Goal: Information Seeking & Learning: Find specific fact

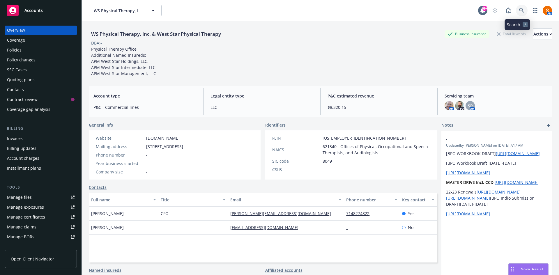
click at [516, 14] on link at bounding box center [522, 11] width 12 height 12
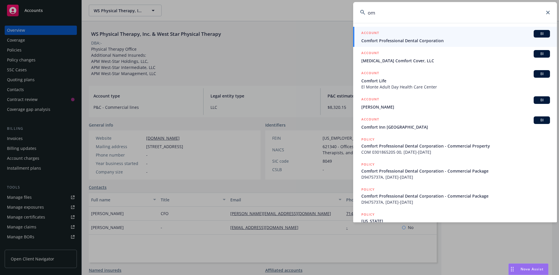
type input "o"
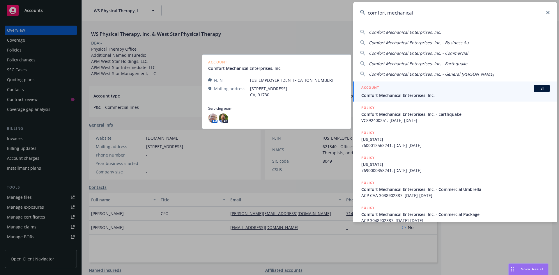
type input "comfort mechanical"
click at [406, 90] on div "ACCOUNT BI" at bounding box center [456, 89] width 189 height 8
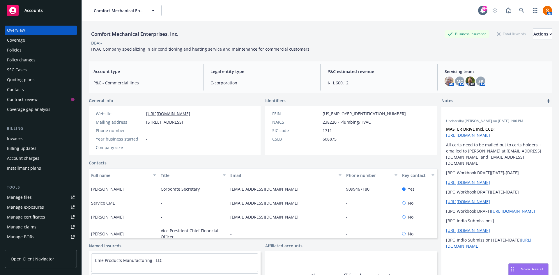
click at [32, 136] on div "Invoices" at bounding box center [41, 138] width 68 height 9
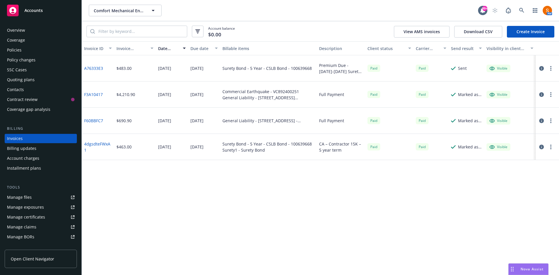
click at [523, 31] on link "Create Invoice" at bounding box center [530, 32] width 47 height 12
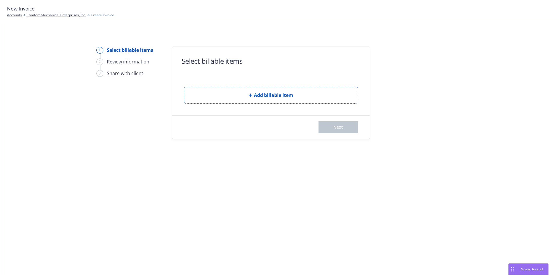
click at [237, 90] on button "Add billable item" at bounding box center [271, 95] width 174 height 17
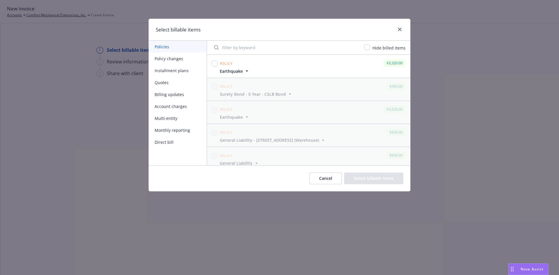
click at [213, 59] on div at bounding box center [215, 63] width 6 height 8
click at [214, 63] on input "checkbox" at bounding box center [215, 64] width 6 height 6
checkbox input "true"
click at [366, 176] on button "Select billable items" at bounding box center [373, 179] width 59 height 12
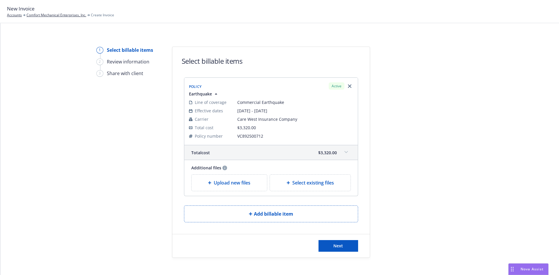
click at [234, 182] on span "Upload new files" at bounding box center [232, 182] width 37 height 7
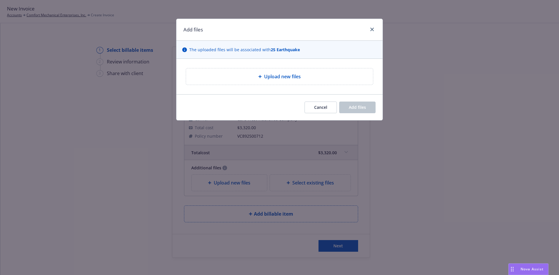
click at [270, 76] on span "Upload new files" at bounding box center [282, 76] width 37 height 7
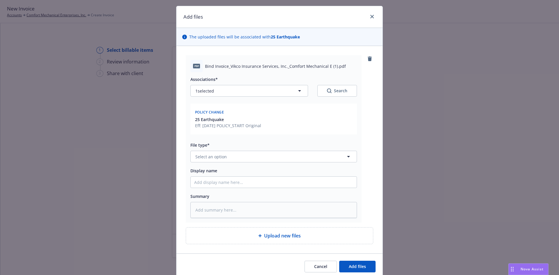
scroll to position [13, 0]
click at [231, 152] on button "Select an option" at bounding box center [274, 157] width 167 height 12
type input "invoice"
click at [231, 144] on div "Invoice - Third Party" at bounding box center [216, 140] width 44 height 8
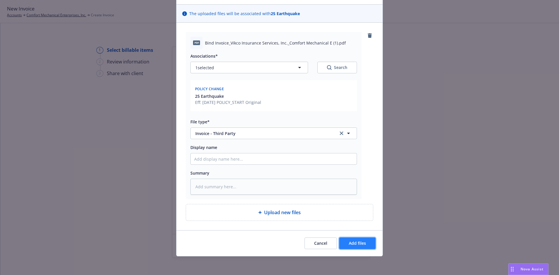
click at [370, 243] on button "Add files" at bounding box center [357, 244] width 36 height 12
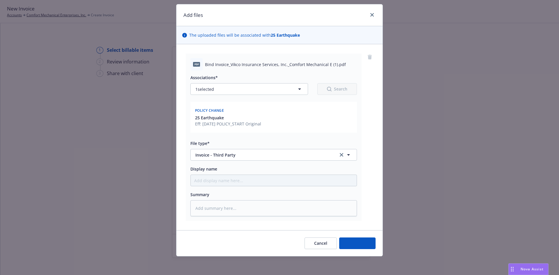
scroll to position [15, 0]
type textarea "x"
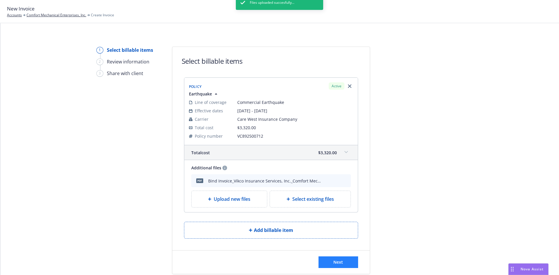
drag, startPoint x: 322, startPoint y: 258, endPoint x: 328, endPoint y: 264, distance: 8.5
click at [328, 264] on div "New Invoice Accounts Comfort Mechanical Enterprises, Inc. Create Invoice 1 Sele…" at bounding box center [279, 137] width 559 height 275
click at [328, 264] on button "Next" at bounding box center [339, 263] width 40 height 12
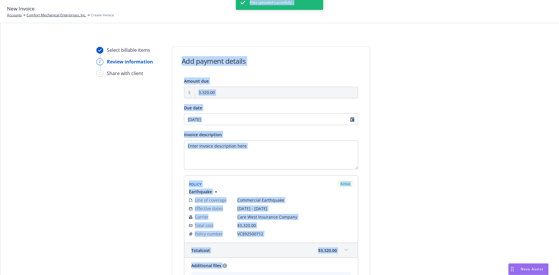
click at [237, 139] on div "Files uploaded succesfully..." at bounding box center [279, 132] width 87 height 275
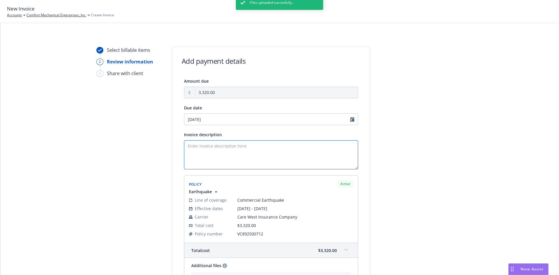
click at [230, 144] on textarea "Invoice description" at bounding box center [271, 154] width 174 height 29
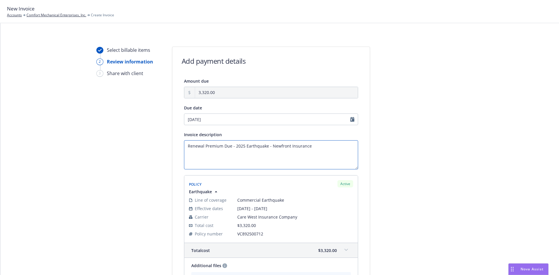
scroll to position [94, 0]
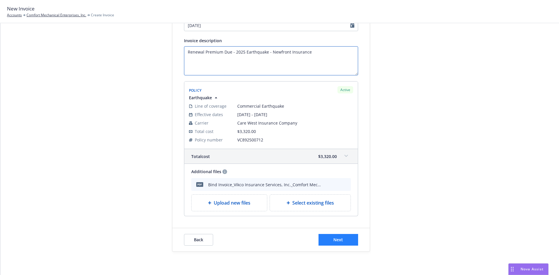
type textarea "Renewal Premium Due - 2025 Earthquake - Newfront Insurance"
click at [349, 243] on button "Next" at bounding box center [339, 240] width 40 height 12
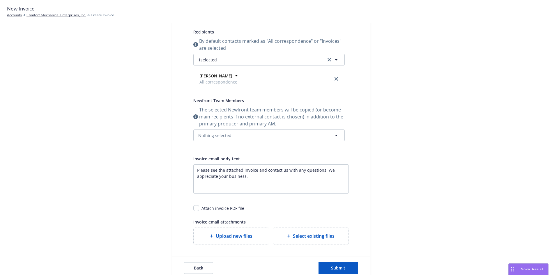
scroll to position [122, 0]
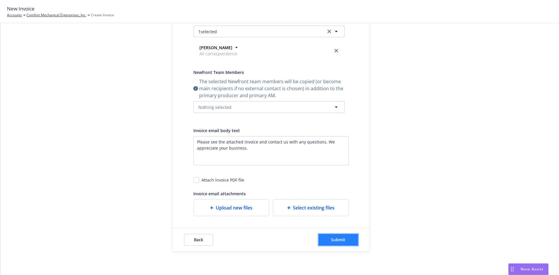
click at [337, 236] on button "Submit" at bounding box center [339, 240] width 40 height 12
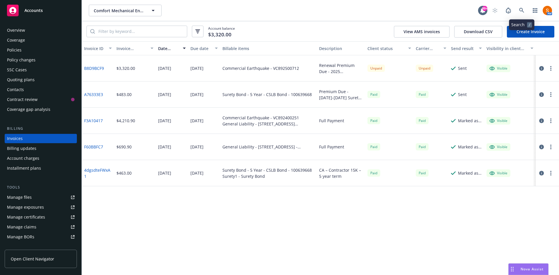
click at [527, 13] on link at bounding box center [522, 11] width 12 height 12
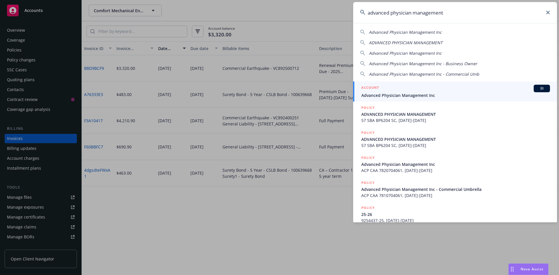
type input "advanced physician management"
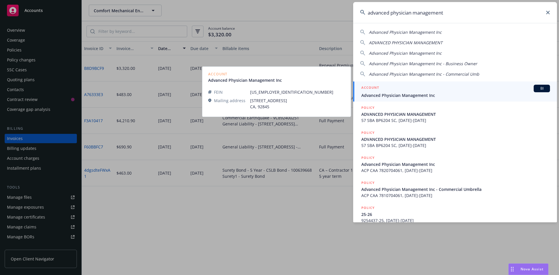
click at [411, 94] on span "Advanced Physician Management Inc" at bounding box center [456, 95] width 189 height 6
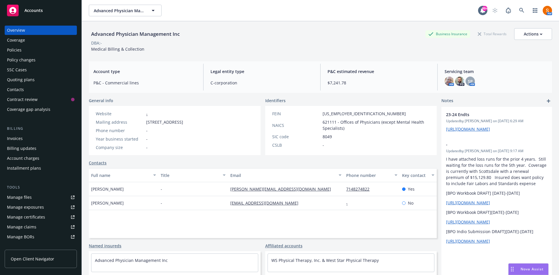
click at [26, 138] on div "Invoices" at bounding box center [41, 138] width 68 height 9
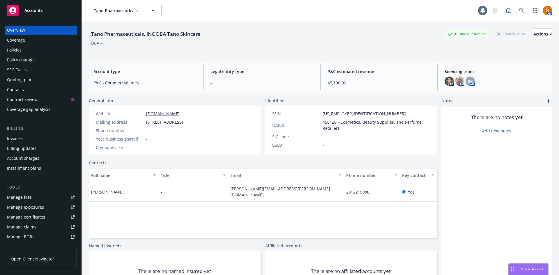
click at [30, 52] on div "Policies" at bounding box center [41, 49] width 68 height 9
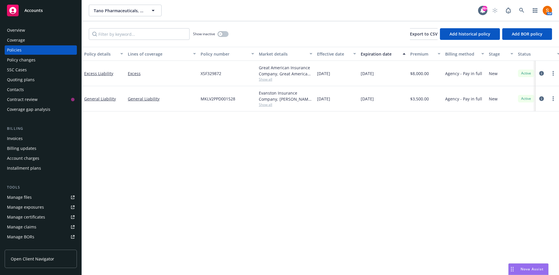
click at [266, 82] on span "Show all" at bounding box center [286, 79] width 54 height 5
click at [371, 148] on div "Policy details Lines of coverage Policy number Market details Effective date Ex…" at bounding box center [321, 161] width 478 height 228
click at [264, 103] on span "Show all" at bounding box center [286, 104] width 54 height 5
click at [343, 132] on div "Policy details Lines of coverage Policy number Market details Effective date Ex…" at bounding box center [321, 161] width 478 height 228
click at [543, 99] on icon "circleInformation" at bounding box center [542, 98] width 5 height 5
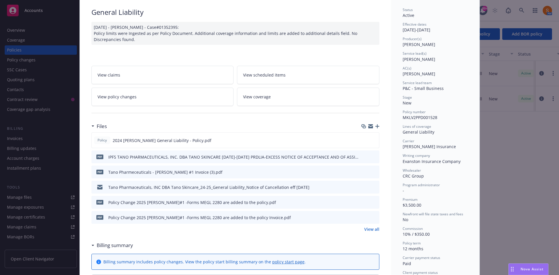
scroll to position [41, 0]
click at [372, 201] on icon "preview file" at bounding box center [373, 202] width 5 height 4
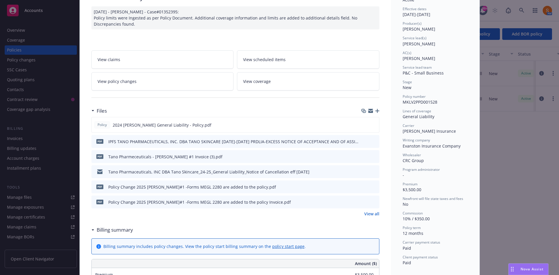
click at [374, 172] on icon "preview file" at bounding box center [373, 172] width 5 height 4
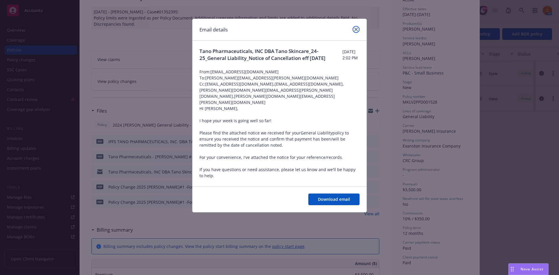
click at [358, 28] on icon "close" at bounding box center [356, 29] width 3 height 3
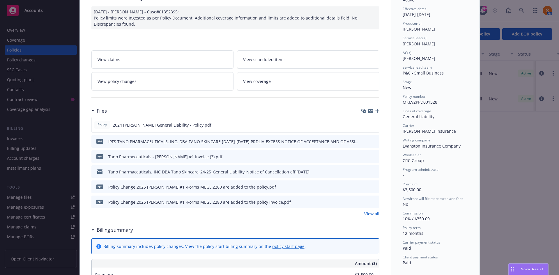
click at [370, 215] on link "View all" at bounding box center [371, 214] width 15 height 6
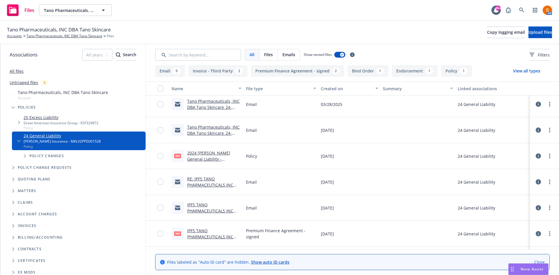
scroll to position [232, 0]
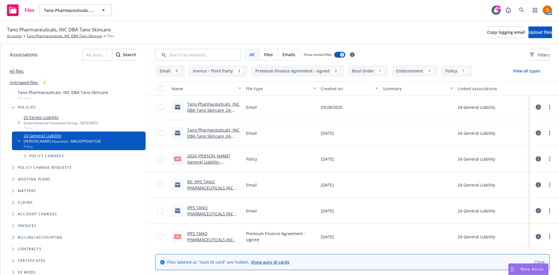
click at [209, 136] on link "Tano Pharmaceuticals, INC DBA Tano Skincare_24-25_General Liability_Notice of I…" at bounding box center [213, 142] width 53 height 30
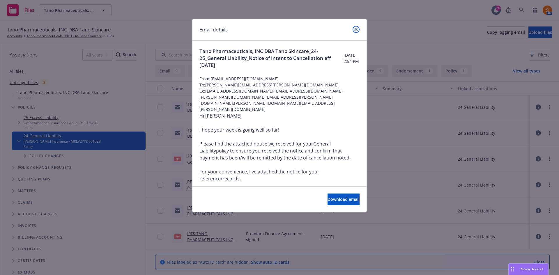
click at [356, 28] on icon "close" at bounding box center [356, 29] width 3 height 3
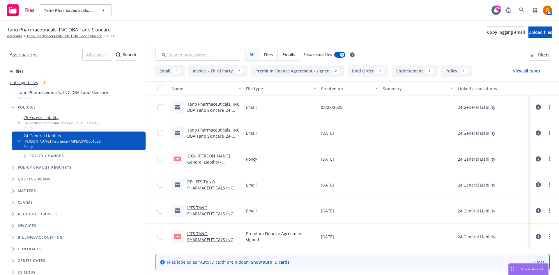
scroll to position [284, 0]
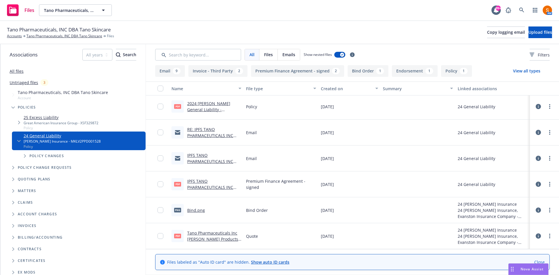
click at [223, 235] on link "Tano Pharmaceuticals Inc [PERSON_NAME] Products Quote.pdf" at bounding box center [212, 239] width 51 height 18
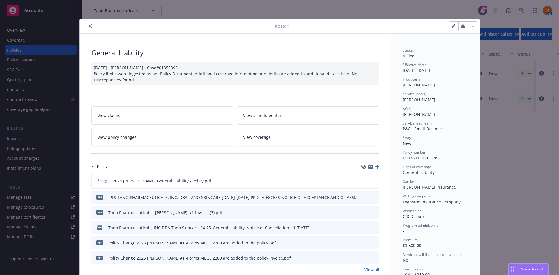
click at [89, 26] on icon "close" at bounding box center [90, 25] width 3 height 3
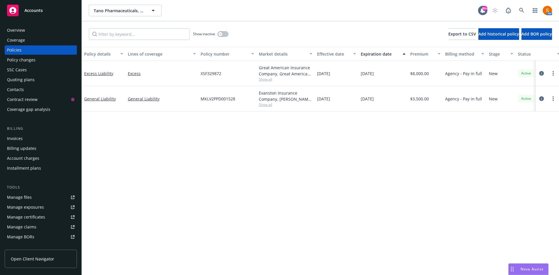
click at [219, 98] on span "MKLV2PPD001528" at bounding box center [218, 99] width 35 height 6
copy span "MKLV2PPD001528"
click at [211, 71] on span "XSF329872" at bounding box center [211, 74] width 21 height 6
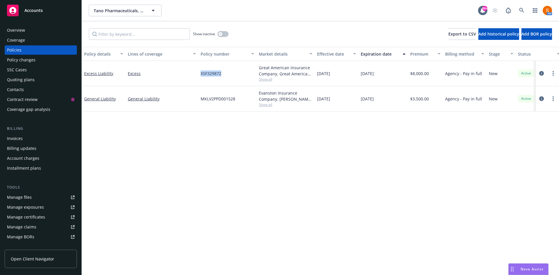
click at [211, 71] on span "XSF329872" at bounding box center [211, 74] width 21 height 6
copy span "XSF329872"
click at [523, 9] on icon at bounding box center [521, 10] width 5 height 5
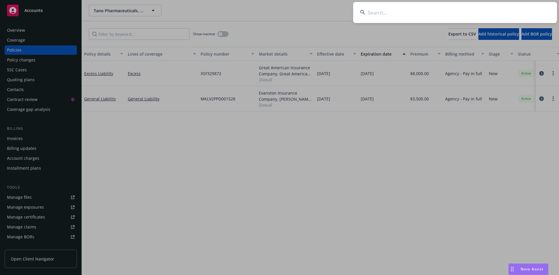
type input "f"
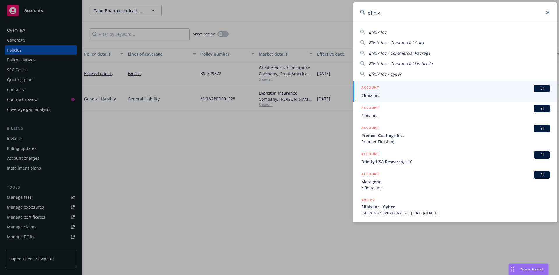
type input "efinix"
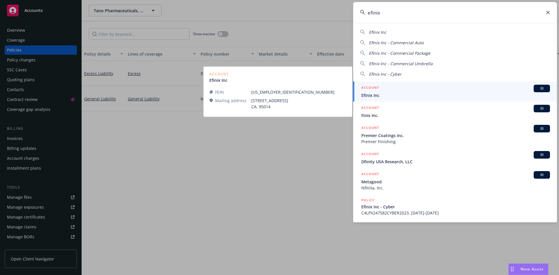
click at [383, 101] on link "ACCOUNT BI Efinix Inc" at bounding box center [455, 92] width 204 height 20
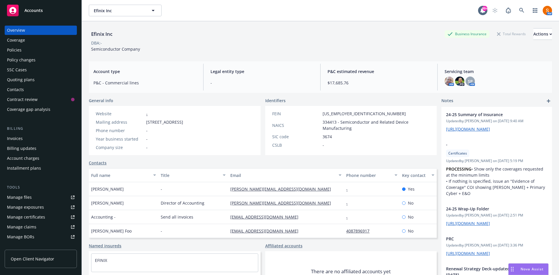
click at [39, 54] on div "Policies" at bounding box center [41, 49] width 68 height 9
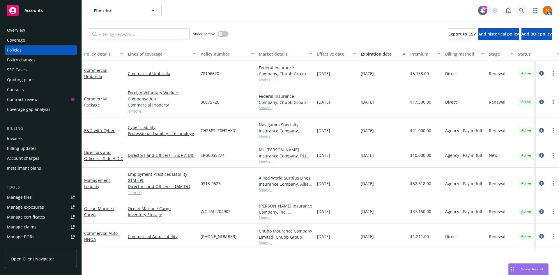
click at [521, 10] on icon at bounding box center [521, 10] width 5 height 5
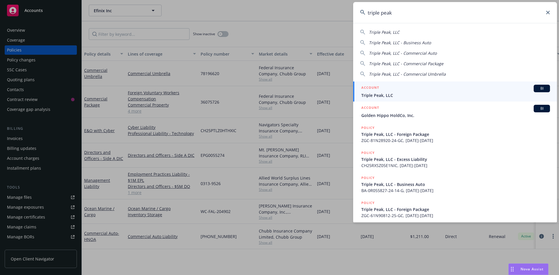
type input "triple peak"
click at [399, 88] on div "ACCOUNT BI" at bounding box center [456, 89] width 189 height 8
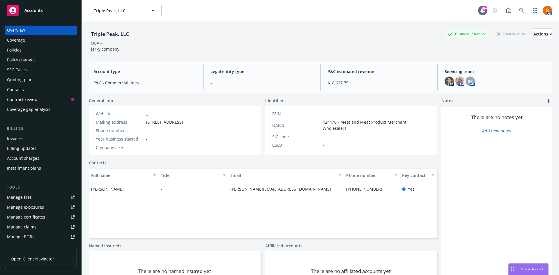
click at [42, 51] on div "Policies" at bounding box center [41, 49] width 68 height 9
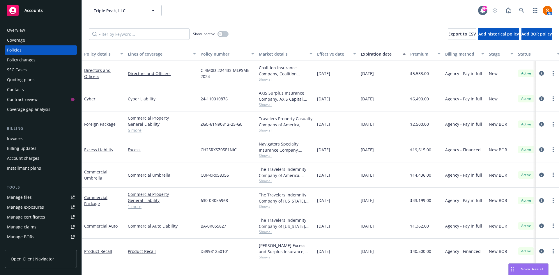
click at [265, 105] on span "Show all" at bounding box center [286, 104] width 54 height 5
click at [226, 98] on span "24-110010876" at bounding box center [214, 99] width 27 height 6
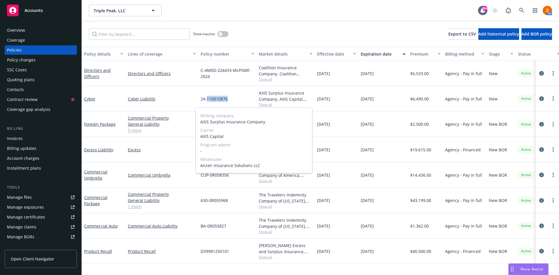
click at [226, 98] on span "24-110010876" at bounding box center [214, 99] width 27 height 6
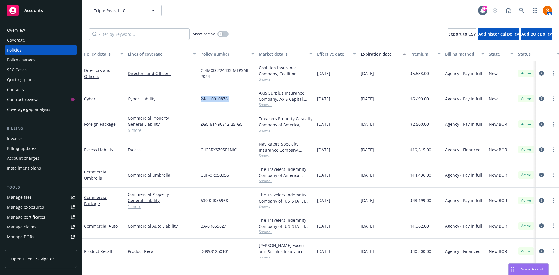
click at [226, 98] on span "24-110010876" at bounding box center [214, 99] width 27 height 6
copy span "24-110010876"
click at [207, 73] on span "C-4M0D-224433-MLPSME-2024" at bounding box center [228, 73] width 54 height 12
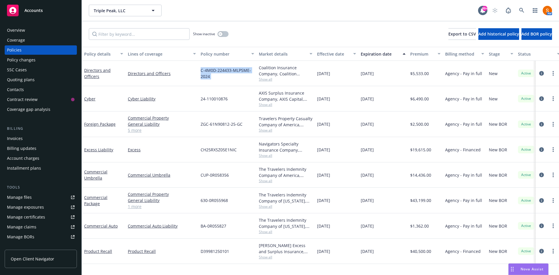
copy span "C-4M0D-224433-MLPSME-2024"
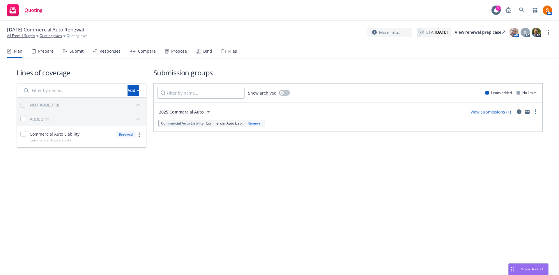
click at [200, 110] on span "2025 Commercial Auto" at bounding box center [181, 112] width 45 height 6
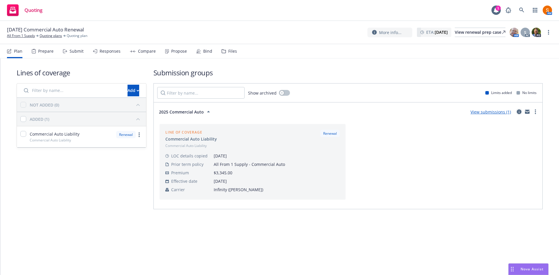
click at [517, 114] on link "circleInformation" at bounding box center [519, 111] width 7 height 7
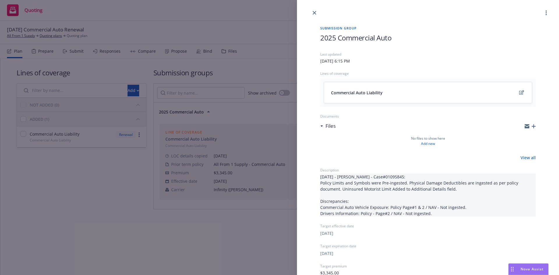
scroll to position [83, 0]
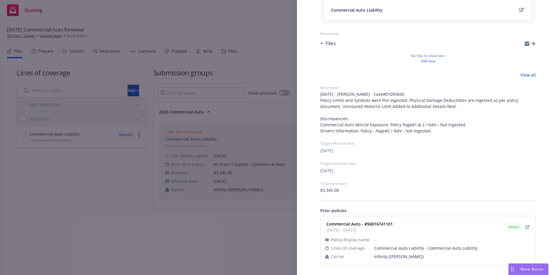
click at [387, 224] on strong "Commercial Auto - #50016741101" at bounding box center [360, 224] width 66 height 6
copy strong "50016741101"
click at [282, 76] on div "Submission group 2025 Commercial Auto Last updated Thursday, May 22, 2025 at 6:…" at bounding box center [279, 137] width 559 height 275
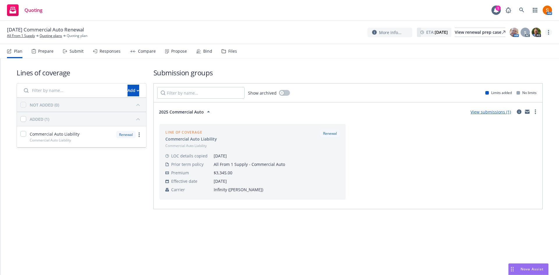
click at [550, 32] on link "more" at bounding box center [548, 32] width 7 height 7
click at [526, 87] on link "Archive quoting plan" at bounding box center [519, 91] width 65 height 12
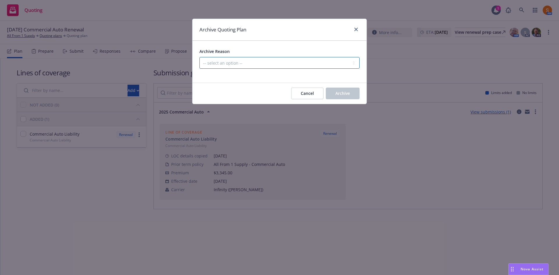
click at [279, 63] on select "-- select an option -- All policies in this renewal plan are auto-renewed Creat…" at bounding box center [280, 63] width 160 height 12
select select "ARCHIVED_RENEWAL_POLICY_AUTO_RENEWED"
click at [200, 57] on select "-- select an option -- All policies in this renewal plan are auto-renewed Creat…" at bounding box center [280, 63] width 160 height 12
click at [337, 98] on button "Archive" at bounding box center [343, 94] width 34 height 12
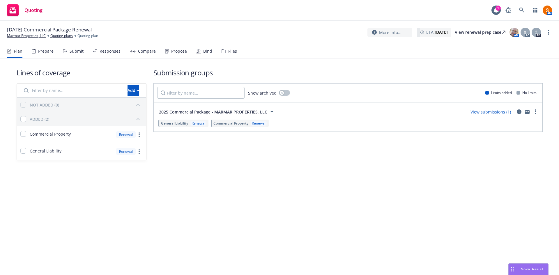
click at [235, 112] on span "2025 Commercial Package - MARMAR PROPERTIES, LLC" at bounding box center [213, 112] width 108 height 6
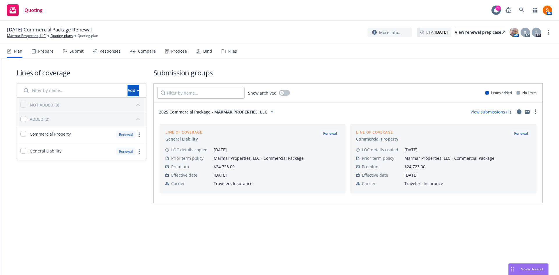
click at [521, 111] on icon "circleInformation" at bounding box center [519, 112] width 5 height 5
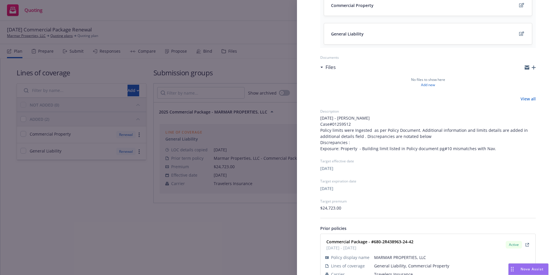
scroll to position [96, 0]
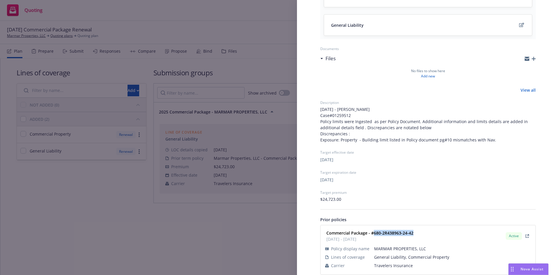
drag, startPoint x: 414, startPoint y: 231, endPoint x: 374, endPoint y: 233, distance: 40.3
click at [374, 233] on div "Commercial Package - #680-2R438963-24-42 [DATE] - [DATE] Active" at bounding box center [428, 236] width 208 height 15
copy strong "680-2R438963-24-42"
click at [212, 61] on div "Submission group 2025 Commercial Package - MARMAR PROPERTIES, LLC Last updated …" at bounding box center [279, 137] width 559 height 275
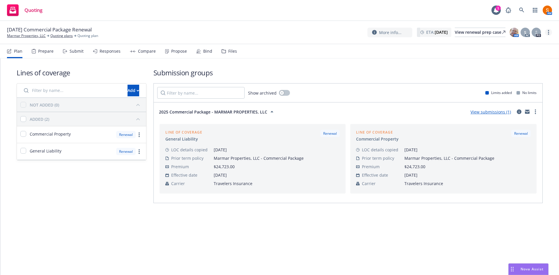
click at [549, 34] on circle "more" at bounding box center [548, 34] width 1 height 1
click at [514, 96] on link "Archive quoting plan" at bounding box center [519, 91] width 65 height 12
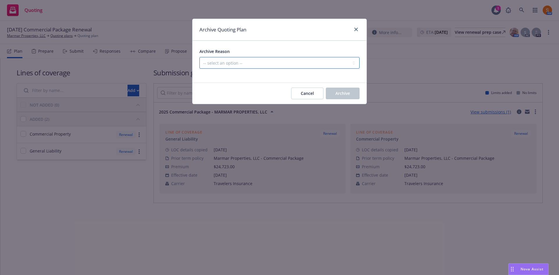
click at [322, 69] on select "-- select an option -- All policies in this renewal plan are auto-renewed Creat…" at bounding box center [280, 63] width 160 height 12
click at [200, 57] on select "-- select an option -- All policies in this renewal plan are auto-renewed Creat…" at bounding box center [280, 63] width 160 height 12
click at [334, 57] on div "Archive Reason -- select an option -- All policies in this renewal plan are aut…" at bounding box center [280, 58] width 160 height 21
click at [309, 69] on div at bounding box center [280, 72] width 160 height 7
click at [309, 67] on select "-- select an option -- All policies in this renewal plan are auto-renewed Creat…" at bounding box center [280, 63] width 160 height 12
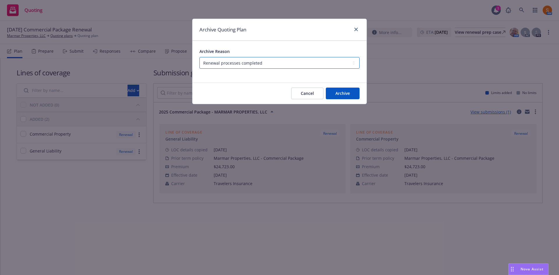
select select "ARCHIVED_RENEWAL_POLICY_AUTO_RENEWED"
click at [200, 57] on select "-- select an option -- All policies in this renewal plan are auto-renewed Creat…" at bounding box center [280, 63] width 160 height 12
click at [340, 92] on span "Archive" at bounding box center [343, 94] width 15 height 6
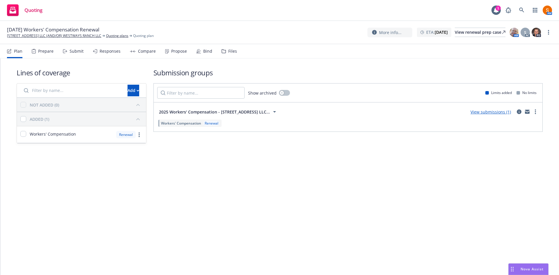
click at [228, 115] on button "2025 Workers' Compensation - 3099 MANDEVILLE CANYON ROAD LLC..." at bounding box center [218, 112] width 123 height 12
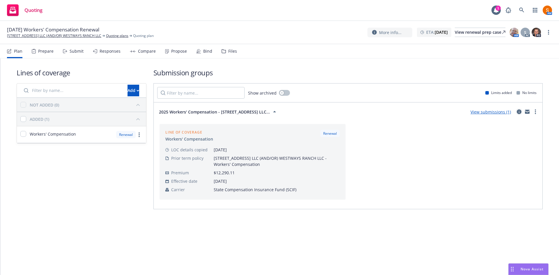
click at [518, 111] on icon "circleInformation" at bounding box center [519, 112] width 5 height 5
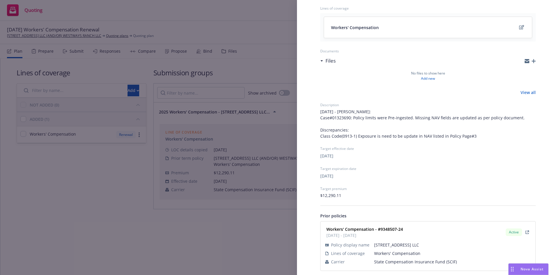
scroll to position [80, 0]
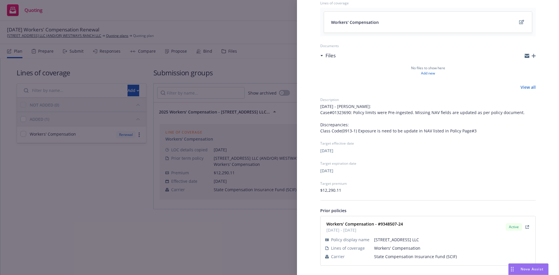
click at [395, 223] on strong "Workers' Compensation - #9348507-24" at bounding box center [365, 224] width 77 height 6
click at [406, 221] on div "Workers' Compensation - #9348507-24 10/27/2024 - 10/27/2025 Active" at bounding box center [428, 227] width 208 height 15
drag, startPoint x: 403, startPoint y: 225, endPoint x: 380, endPoint y: 224, distance: 23.0
click at [380, 224] on div "Workers' Compensation - #9348507-24 10/27/2024 - 10/27/2025" at bounding box center [364, 227] width 80 height 15
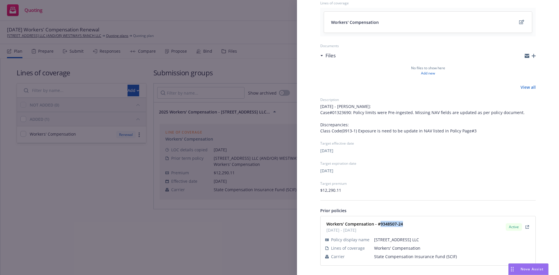
copy strong "9348507-24"
click at [274, 80] on div "Submission group 2025 Workers' Compensation - 3099 MANDEVILLE CANYON ROAD LLC L…" at bounding box center [279, 137] width 559 height 275
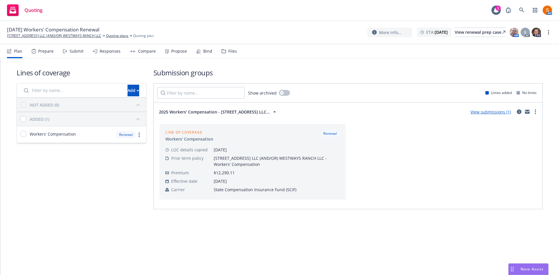
click at [550, 36] on div "More info... ETA : October 27, 2025 View renewal prep case AM S AC PD" at bounding box center [460, 32] width 185 height 10
click at [548, 34] on link "more" at bounding box center [548, 32] width 7 height 7
click at [520, 87] on link "Archive quoting plan" at bounding box center [519, 91] width 65 height 12
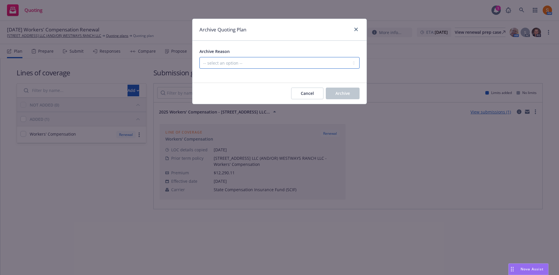
click at [316, 62] on select "-- select an option -- All policies in this renewal plan are auto-renewed Creat…" at bounding box center [280, 63] width 160 height 12
select select "ARCHIVED_RENEWAL_POLICY_AUTO_RENEWED"
click at [200, 57] on select "-- select an option -- All policies in this renewal plan are auto-renewed Creat…" at bounding box center [280, 63] width 160 height 12
click at [330, 98] on button "Archive" at bounding box center [343, 94] width 34 height 12
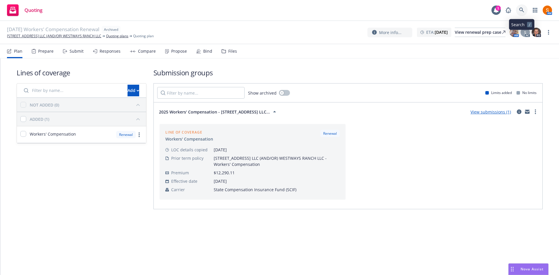
click at [524, 13] on link at bounding box center [522, 10] width 12 height 12
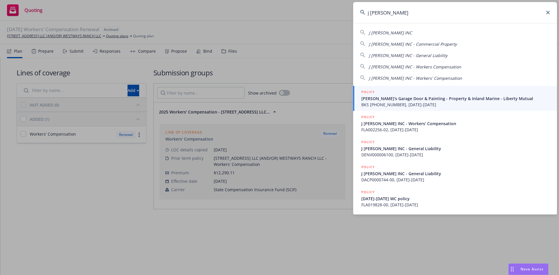
click at [413, 33] on div "J STEED INC" at bounding box center [455, 32] width 190 height 7
type input "J STEED INC"
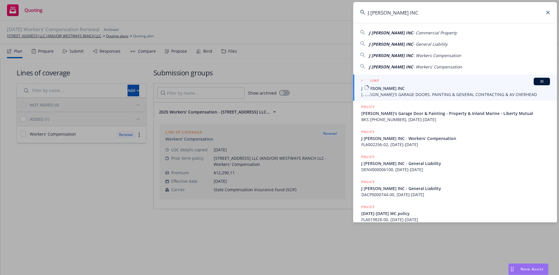
click at [392, 84] on div "ACCOUNT BI" at bounding box center [456, 82] width 189 height 8
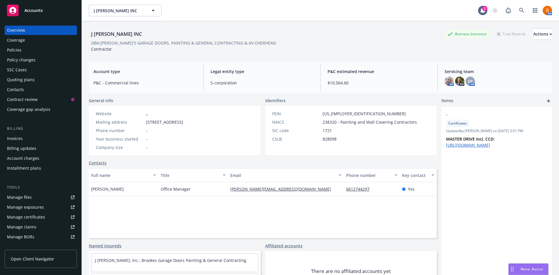
click at [29, 81] on div "Quoting plans" at bounding box center [21, 79] width 28 height 9
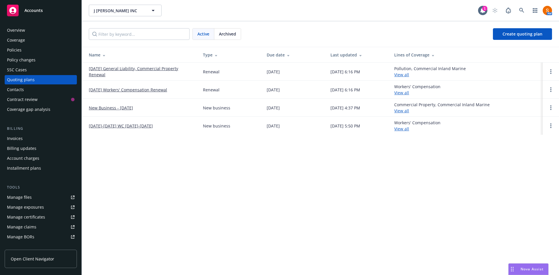
click at [133, 91] on link "[DATE] Workers' Compensation Renewal" at bounding box center [128, 90] width 78 height 6
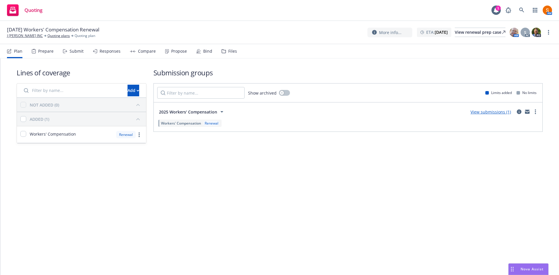
click at [219, 113] on icon at bounding box center [222, 111] width 7 height 7
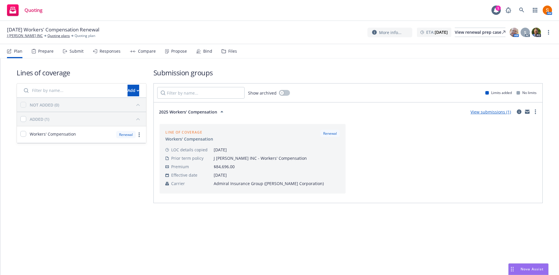
click at [219, 113] on icon at bounding box center [222, 111] width 7 height 7
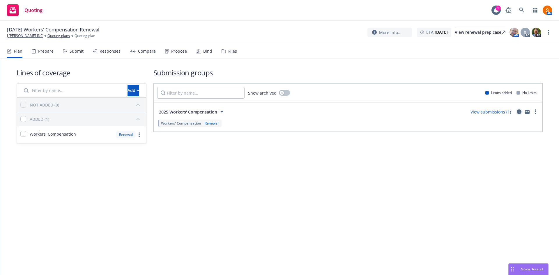
click at [522, 112] on link "circleInformation" at bounding box center [519, 111] width 7 height 7
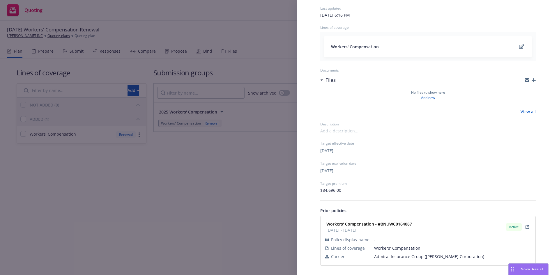
scroll to position [46, 0]
click at [228, 92] on div "Submission group 2025 Workers' Compensation Last updated Tuesday, June 3, 2025 …" at bounding box center [279, 137] width 559 height 275
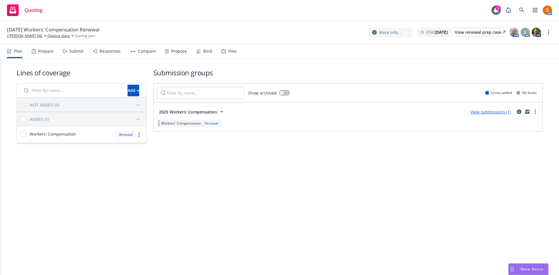
click at [78, 47] on div "Submit" at bounding box center [73, 51] width 21 height 14
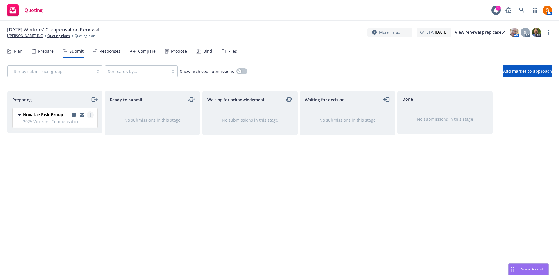
click at [90, 116] on icon "more" at bounding box center [90, 115] width 1 height 5
click at [72, 130] on link "Complete preparation" at bounding box center [64, 127] width 58 height 12
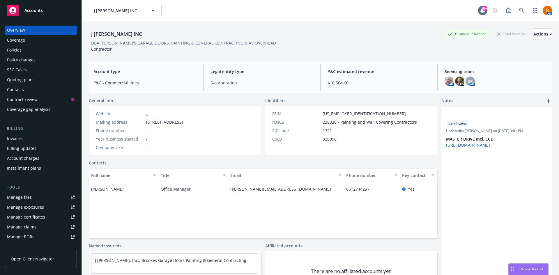
click at [19, 50] on div "Policies" at bounding box center [14, 49] width 15 height 9
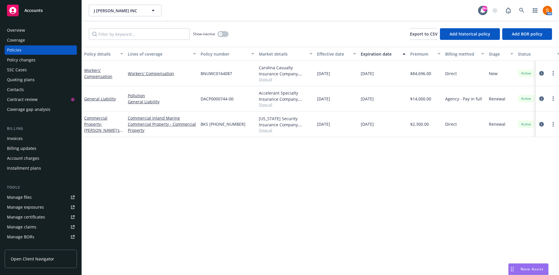
click at [267, 78] on span "Show all" at bounding box center [286, 79] width 54 height 5
click at [202, 74] on span "BNUWC0164087" at bounding box center [216, 74] width 31 height 6
copy span "BNUWC0164087"
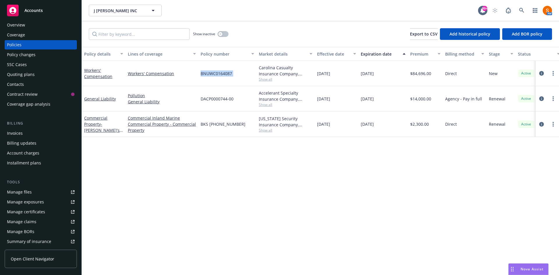
scroll to position [6, 0]
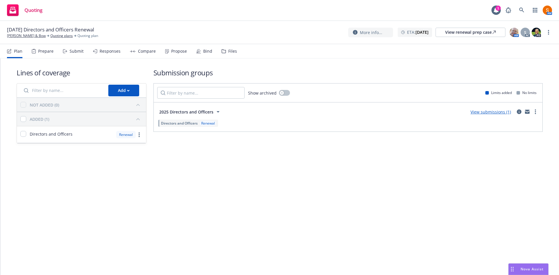
click at [189, 111] on span "2025 Directors and Officers" at bounding box center [186, 112] width 54 height 6
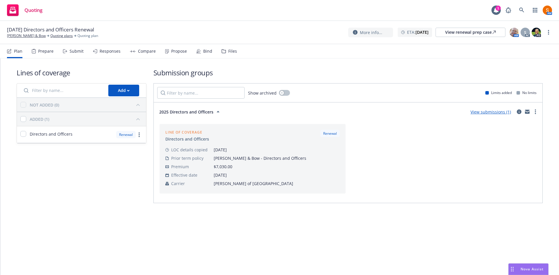
click at [142, 46] on div "Compare" at bounding box center [143, 51] width 26 height 14
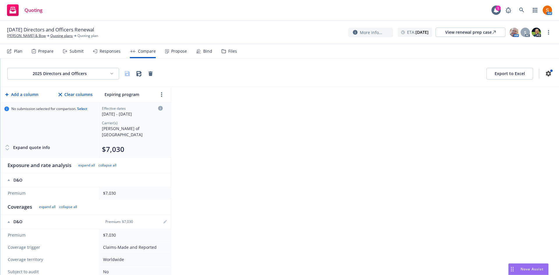
click at [172, 53] on div "Propose" at bounding box center [179, 51] width 16 height 5
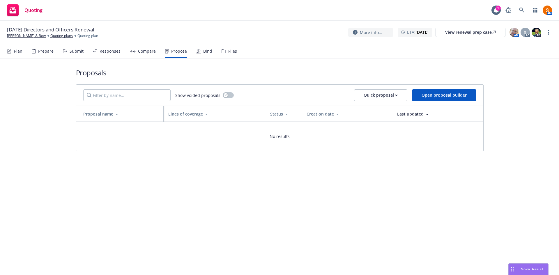
click at [10, 48] on div "Plan" at bounding box center [14, 51] width 15 height 14
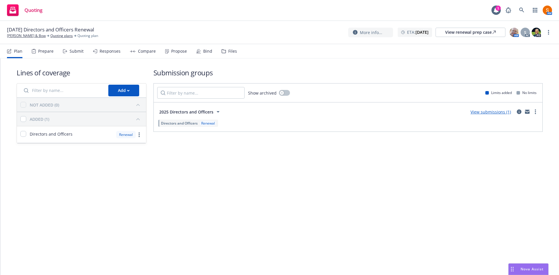
click at [190, 111] on span "2025 Directors and Officers" at bounding box center [186, 112] width 54 height 6
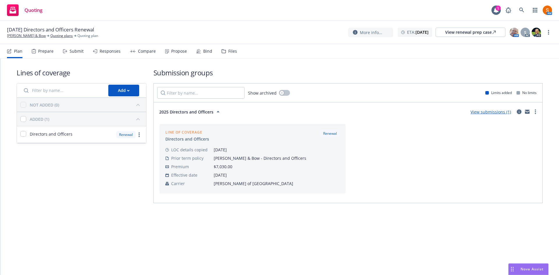
click at [519, 112] on icon "circleInformation" at bounding box center [519, 112] width 5 height 5
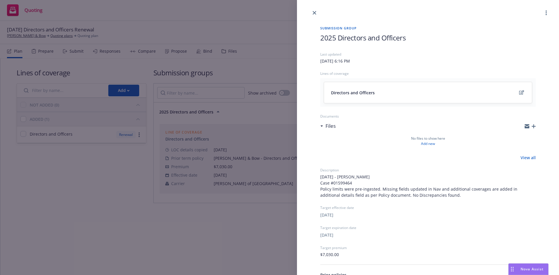
click at [260, 169] on div "Submission group 2025 Directors and Officers Last updated Friday, June 6, 2025 …" at bounding box center [279, 137] width 559 height 275
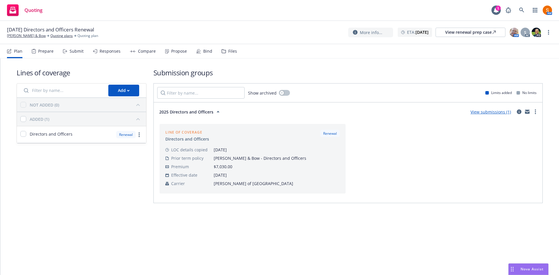
click at [52, 50] on div "Prepare" at bounding box center [45, 51] width 15 height 5
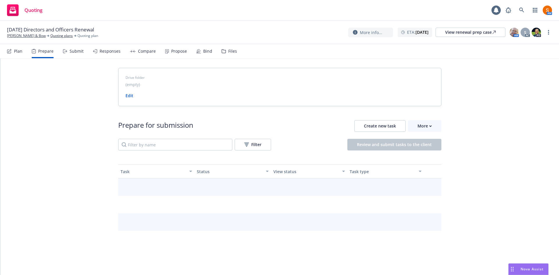
click at [73, 50] on div "Submit" at bounding box center [77, 51] width 14 height 5
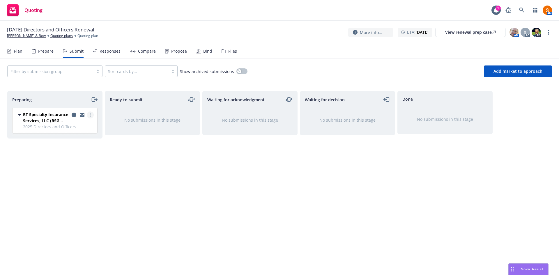
click at [92, 117] on link "more" at bounding box center [90, 115] width 7 height 7
click at [78, 122] on link "Complete preparation" at bounding box center [64, 127] width 58 height 12
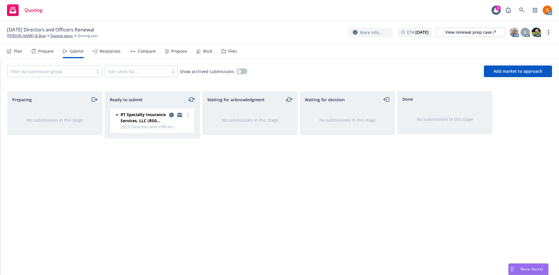
click at [547, 35] on link "more" at bounding box center [548, 32] width 7 height 7
click at [409, 75] on div "Filter by submission group Sort cards by... Show archived submissions Add marke…" at bounding box center [279, 72] width 545 height 12
click at [172, 118] on link "copy logging email" at bounding box center [171, 115] width 7 height 7
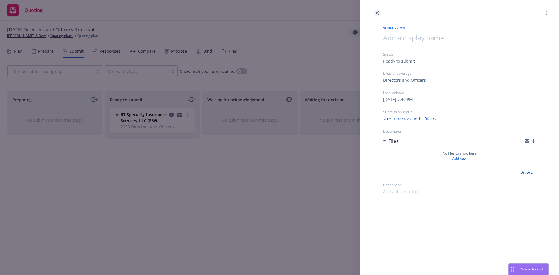
click at [377, 14] on icon "close" at bounding box center [377, 12] width 3 height 3
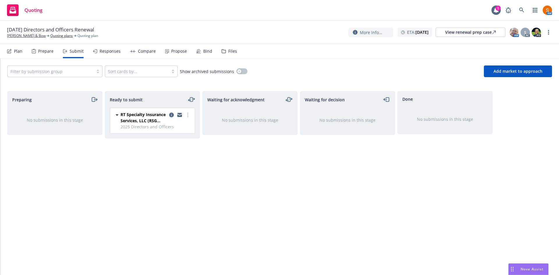
click at [19, 55] on div "Plan" at bounding box center [14, 51] width 15 height 14
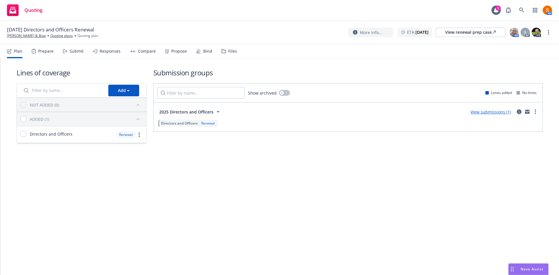
click at [521, 114] on icon "circleInformation" at bounding box center [519, 112] width 5 height 5
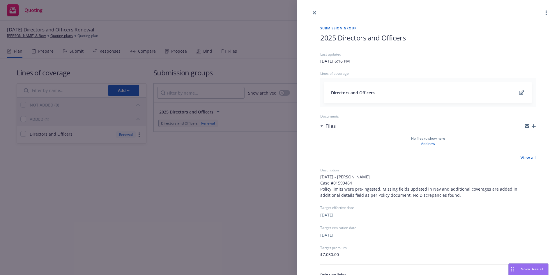
scroll to position [64, 0]
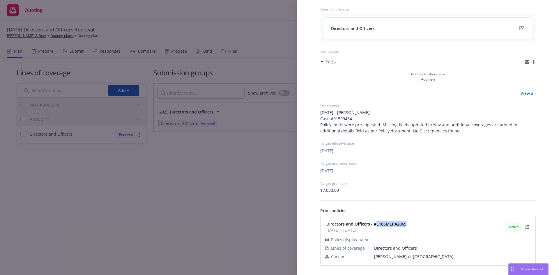
drag, startPoint x: 406, startPoint y: 225, endPoint x: 375, endPoint y: 224, distance: 31.2
click at [375, 224] on div "Directors and Officers - #L18SMLPA2069 11/04/2024 - 11/04/2025" at bounding box center [366, 227] width 84 height 15
copy strong "L18SMLPA2069"
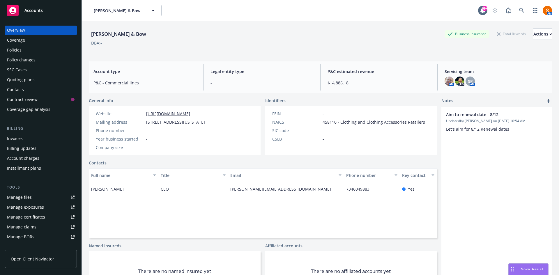
click at [22, 53] on div "Policies" at bounding box center [41, 49] width 68 height 9
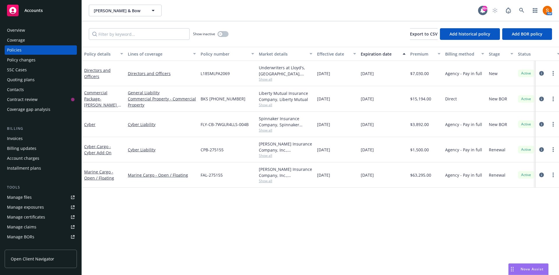
click at [538, 75] on div at bounding box center [547, 73] width 23 height 25
click at [541, 73] on icon "circleInformation" at bounding box center [542, 73] width 5 height 5
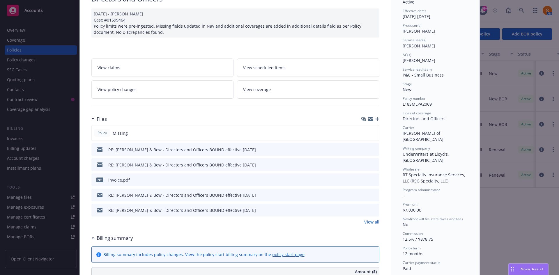
scroll to position [54, 0]
click at [371, 193] on icon "preview file" at bounding box center [373, 195] width 5 height 4
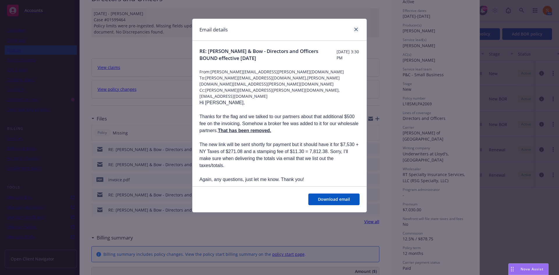
drag, startPoint x: 361, startPoint y: 26, endPoint x: 357, endPoint y: 30, distance: 5.4
click at [357, 30] on div "Email details" at bounding box center [280, 30] width 174 height 22
click at [357, 30] on icon "close" at bounding box center [356, 29] width 3 height 3
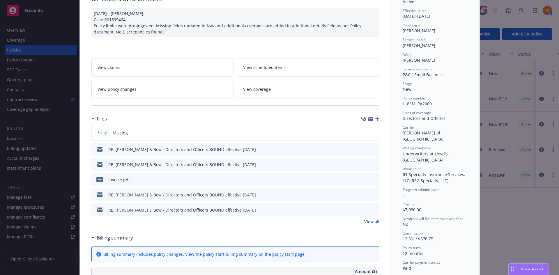
scroll to position [74, 0]
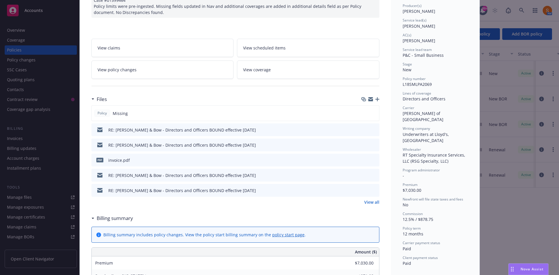
click at [372, 203] on link "View all" at bounding box center [371, 202] width 15 height 6
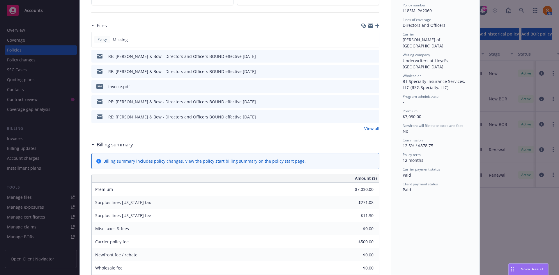
scroll to position [148, 0]
click at [369, 130] on link "View all" at bounding box center [371, 128] width 15 height 6
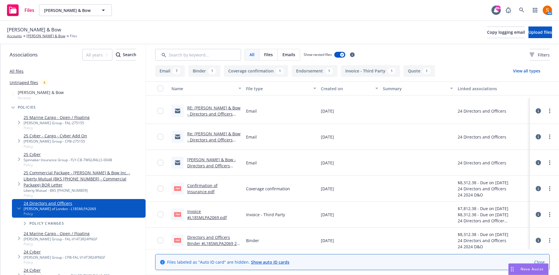
scroll to position [156, 0]
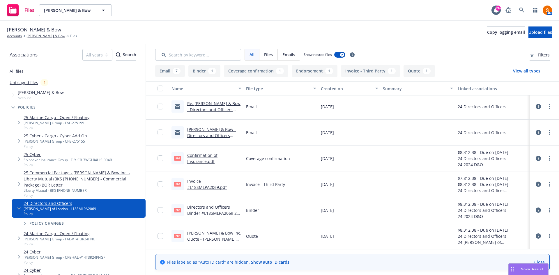
click at [217, 234] on link "Mott & Bow Inc. Quote - Lloyd's Quote (D&O) v2.pdf" at bounding box center [214, 239] width 54 height 18
click at [522, 8] on icon at bounding box center [521, 10] width 5 height 5
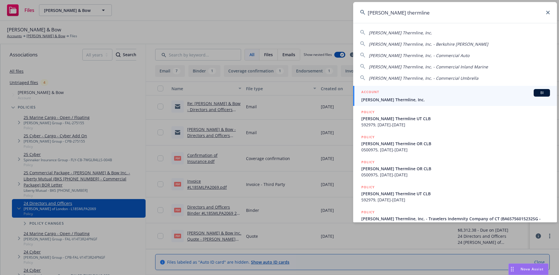
type input "ricker thermline"
click at [387, 96] on div "ACCOUNT BI" at bounding box center [456, 93] width 189 height 8
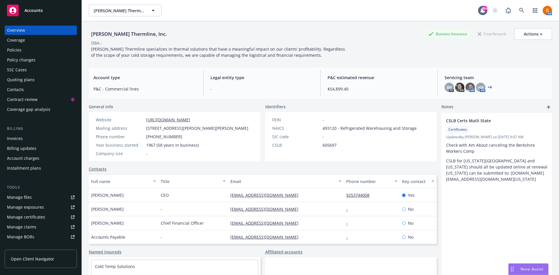
scroll to position [104, 0]
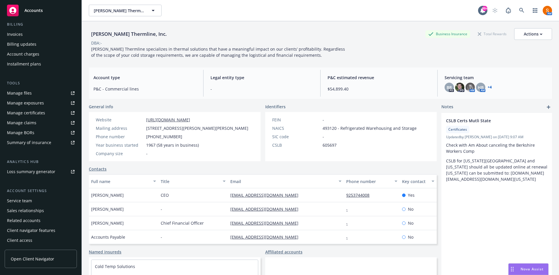
click at [25, 202] on div "Service team" at bounding box center [19, 200] width 25 height 9
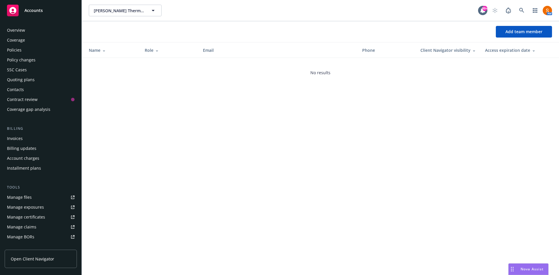
scroll to position [104, 0]
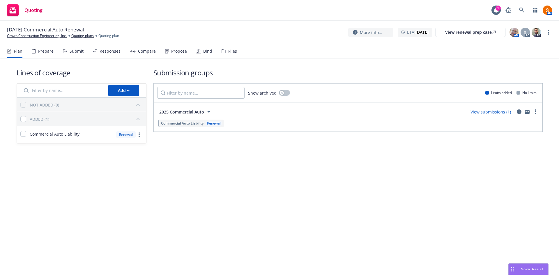
click at [197, 111] on span "2025 Commercial Auto" at bounding box center [181, 112] width 45 height 6
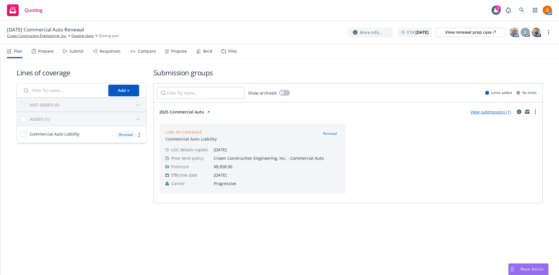
click at [195, 111] on span "2025 Commercial Auto" at bounding box center [181, 112] width 45 height 6
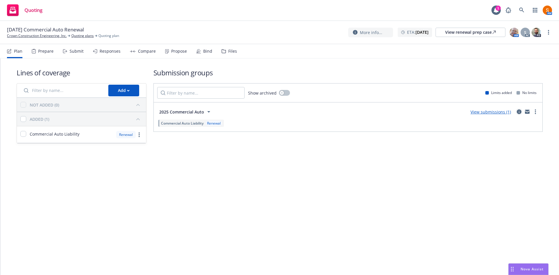
click at [520, 115] on link "circleInformation" at bounding box center [519, 111] width 7 height 7
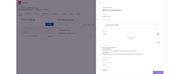
scroll to position [71, 0]
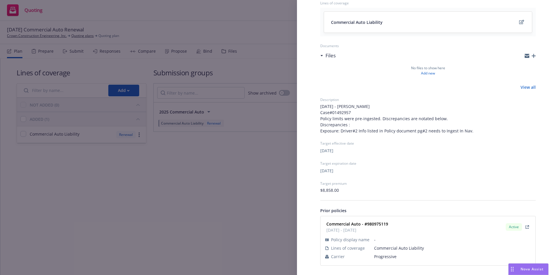
click at [379, 227] on strong "Commercial Auto - #980975119" at bounding box center [358, 224] width 62 height 6
copy strong "980975119"
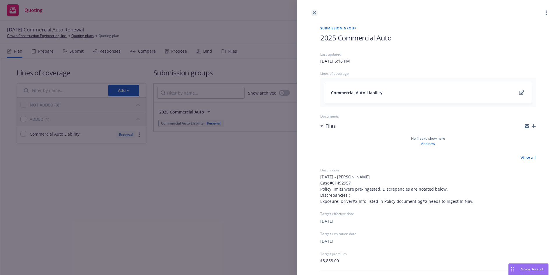
click at [317, 13] on link "close" at bounding box center [314, 12] width 7 height 7
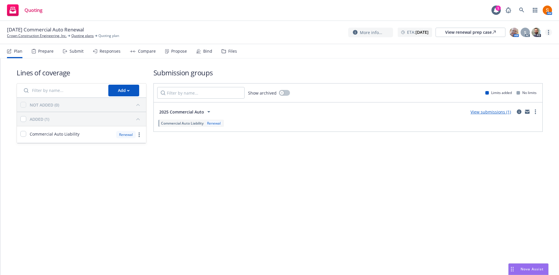
click at [550, 35] on link "more" at bounding box center [548, 32] width 7 height 7
click at [524, 89] on link "Archive quoting plan" at bounding box center [519, 91] width 65 height 12
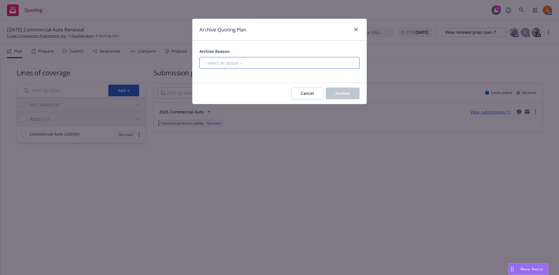
click at [297, 65] on select "-- select an option -- All policies in this renewal plan are auto-renewed Creat…" at bounding box center [280, 63] width 160 height 12
select select "ARCHIVED_RENEWAL_POLICY_AUTO_RENEWED"
click at [200, 57] on select "-- select an option -- All policies in this renewal plan are auto-renewed Creat…" at bounding box center [280, 63] width 160 height 12
click at [336, 100] on div "Cancel Archive" at bounding box center [280, 93] width 174 height 21
click at [337, 91] on span "Archive" at bounding box center [343, 94] width 15 height 6
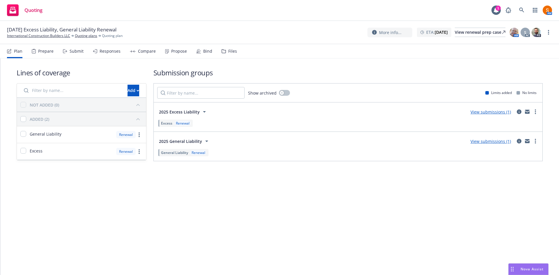
click at [203, 110] on icon at bounding box center [204, 111] width 7 height 7
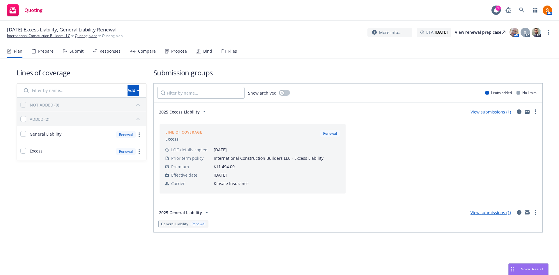
click at [203, 110] on icon at bounding box center [204, 111] width 7 height 7
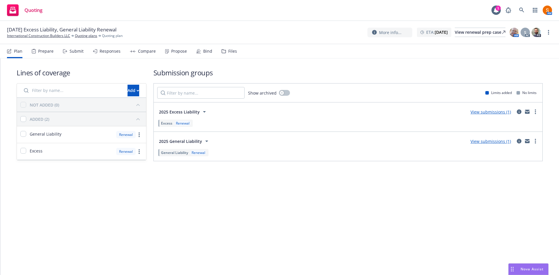
click at [198, 144] on span "2025 General Liability" at bounding box center [180, 141] width 43 height 6
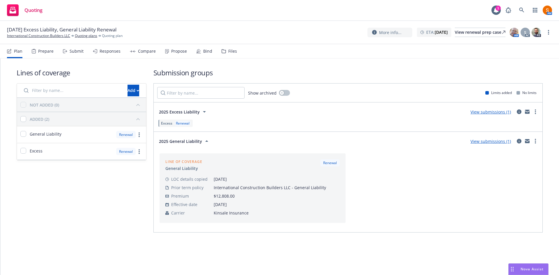
click at [198, 144] on span "2025 General Liability" at bounding box center [180, 141] width 43 height 6
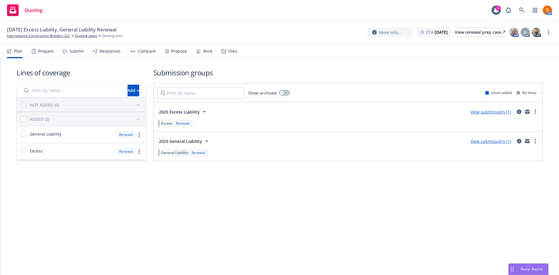
click at [68, 46] on div "Submit" at bounding box center [73, 51] width 21 height 14
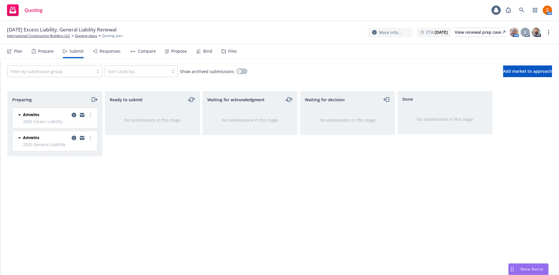
click at [106, 49] on div "Responses" at bounding box center [110, 51] width 21 height 5
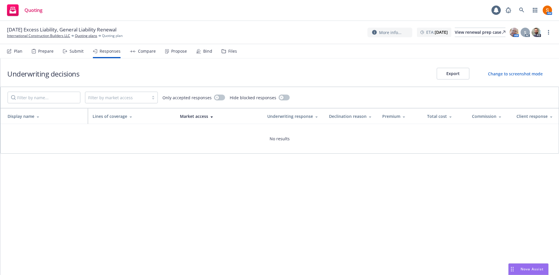
click at [77, 57] on div "Submit" at bounding box center [73, 51] width 21 height 14
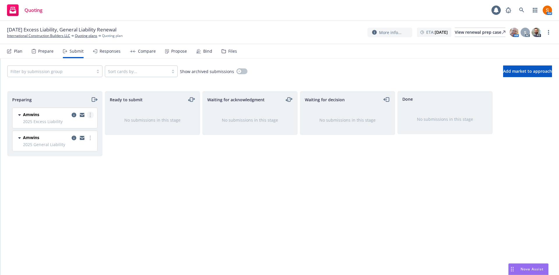
drag, startPoint x: 91, startPoint y: 119, endPoint x: 91, endPoint y: 116, distance: 3.8
click at [91, 116] on div "Amwins 2025 Excess Liability" at bounding box center [58, 118] width 71 height 13
click at [91, 116] on link "more" at bounding box center [90, 115] width 7 height 7
click at [78, 126] on span "Complete preparation" at bounding box center [63, 127] width 57 height 6
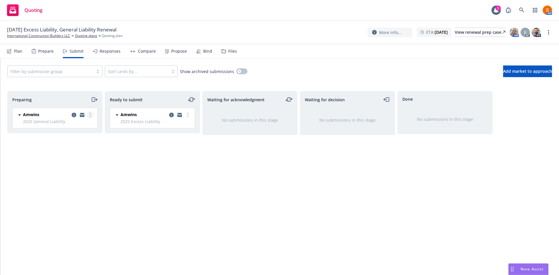
click at [89, 114] on link "more" at bounding box center [90, 115] width 7 height 7
click at [78, 129] on span "Complete preparation" at bounding box center [63, 127] width 57 height 6
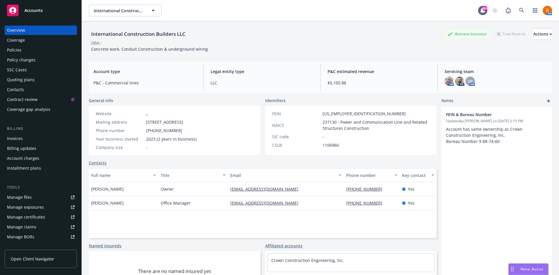
click at [31, 49] on div "Policies" at bounding box center [41, 49] width 68 height 9
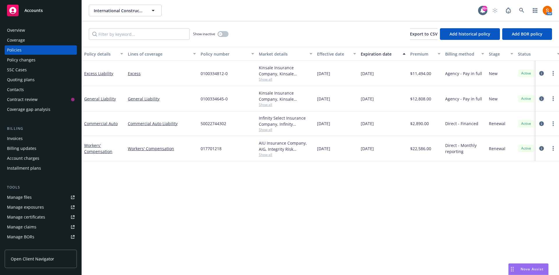
click at [539, 99] on link "circleInformation" at bounding box center [541, 98] width 7 height 7
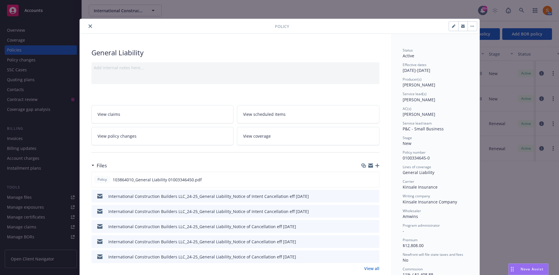
click at [89, 26] on icon "close" at bounding box center [90, 25] width 3 height 3
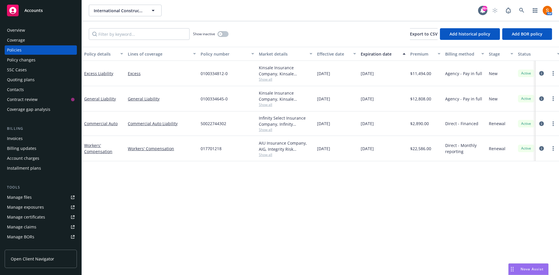
click at [214, 103] on div "0100334645-0" at bounding box center [227, 98] width 58 height 25
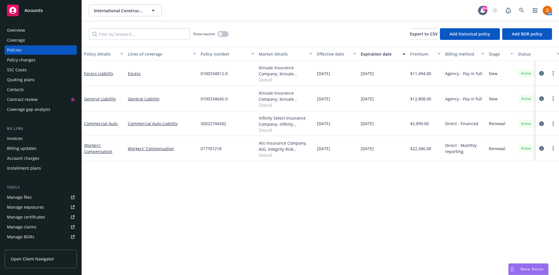
click at [218, 73] on span "0100334812-0" at bounding box center [214, 74] width 27 height 6
copy span "0100334812-0"
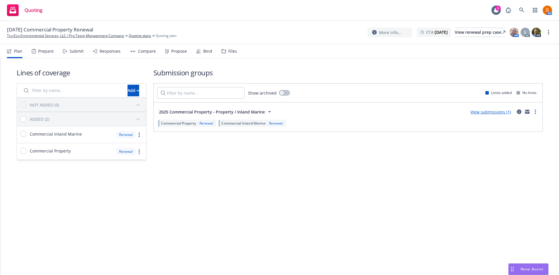
click at [205, 107] on button "2025 Commercial Property - Property / Inland Marine" at bounding box center [216, 112] width 118 height 12
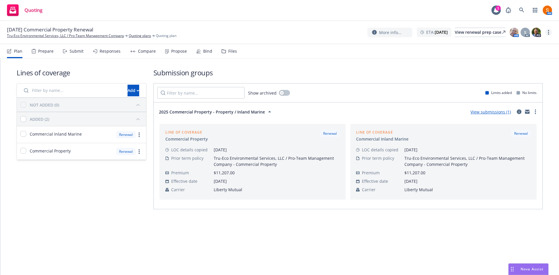
click at [549, 35] on link "more" at bounding box center [548, 32] width 7 height 7
click at [508, 76] on link "Archive quoting plan" at bounding box center [519, 79] width 65 height 12
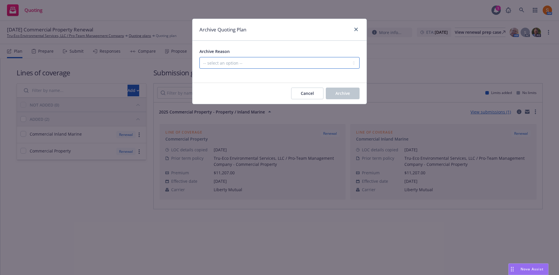
click at [270, 65] on select "-- select an option -- All policies in this renewal plan are auto-renewed Creat…" at bounding box center [280, 63] width 160 height 12
select select "ARCHIVED_RENEWAL_POLICY_AUTO_RENEWED"
click at [200, 57] on select "-- select an option -- All policies in this renewal plan are auto-renewed Creat…" at bounding box center [280, 63] width 160 height 12
click at [354, 89] on button "Archive" at bounding box center [343, 94] width 34 height 12
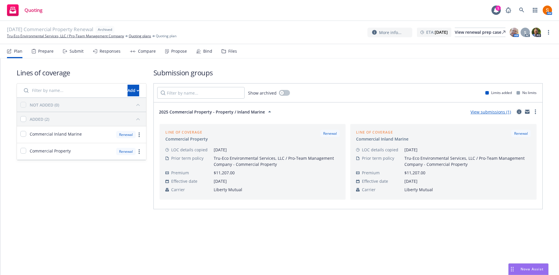
click at [519, 112] on icon "circleInformation" at bounding box center [519, 112] width 5 height 5
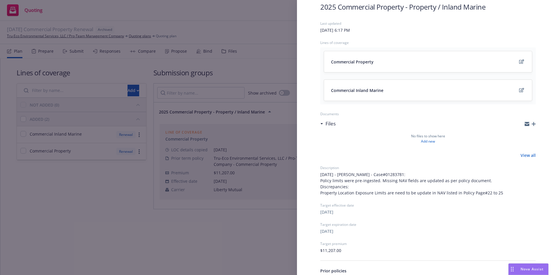
scroll to position [91, 0]
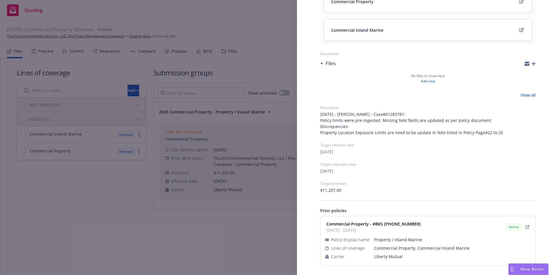
drag, startPoint x: 416, startPoint y: 225, endPoint x: 374, endPoint y: 226, distance: 42.6
click at [374, 226] on div "Commercial Property - #BKS (25) 65 53 37 64 11/16/2024 - 11/16/2025 Active" at bounding box center [428, 227] width 208 height 15
copy strong "BKS (25) 65 53 37 64"
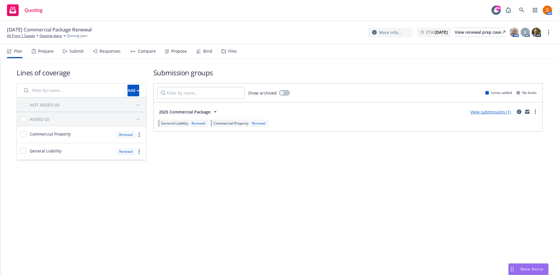
click at [206, 118] on div "2025 Commercial Package View submissions (1) General Liability Renewal Commerci…" at bounding box center [348, 117] width 382 height 22
click at [205, 112] on span "2025 Commercial Package" at bounding box center [185, 112] width 52 height 6
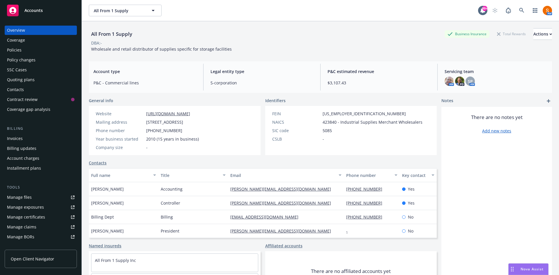
click at [38, 52] on div "Policies" at bounding box center [41, 49] width 68 height 9
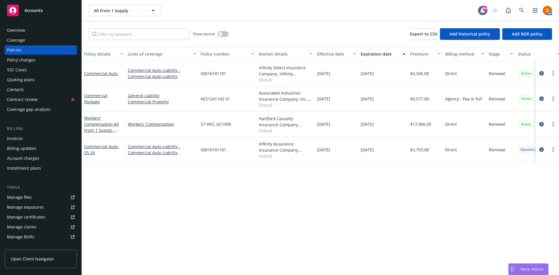
click at [267, 105] on span "Show all" at bounding box center [286, 104] width 54 height 5
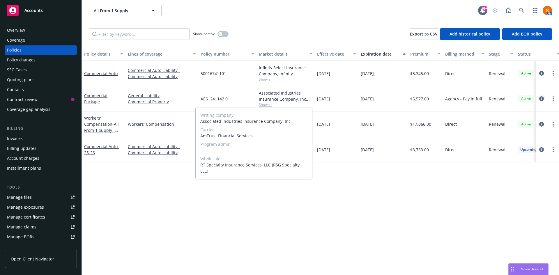
drag, startPoint x: 545, startPoint y: 102, endPoint x: 542, endPoint y: 99, distance: 3.5
click at [542, 99] on div at bounding box center [547, 98] width 19 height 7
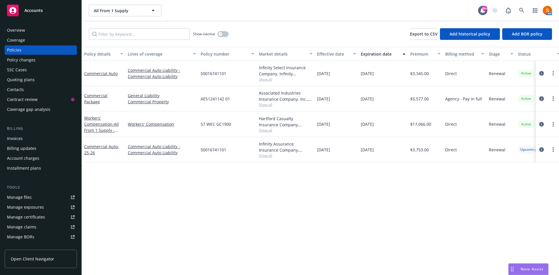
click at [542, 99] on icon "circleInformation" at bounding box center [542, 98] width 5 height 5
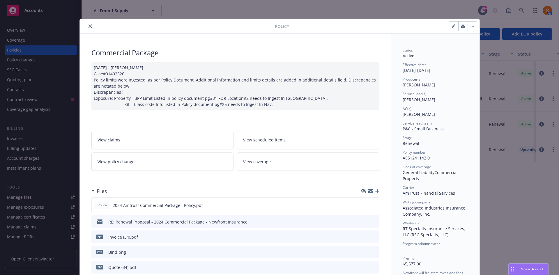
click at [89, 27] on icon "close" at bounding box center [90, 25] width 3 height 3
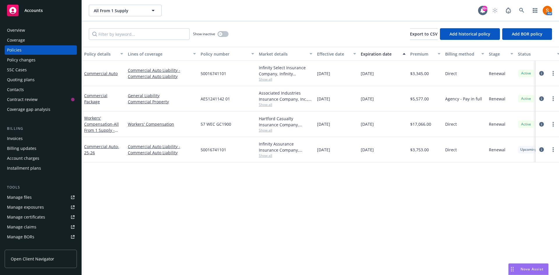
click at [220, 98] on span "AES1241142 01" at bounding box center [215, 99] width 29 height 6
copy span "AES1241142 01"
